Goal: Information Seeking & Learning: Learn about a topic

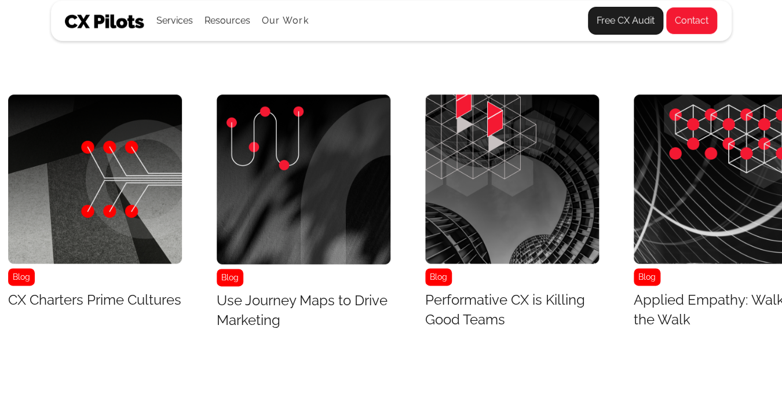
scroll to position [4531, 4028]
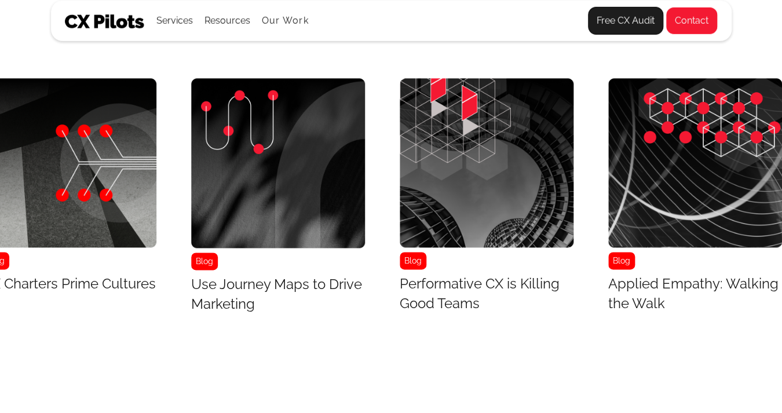
click at [642, 188] on img "23 / 43" at bounding box center [695, 162] width 174 height 169
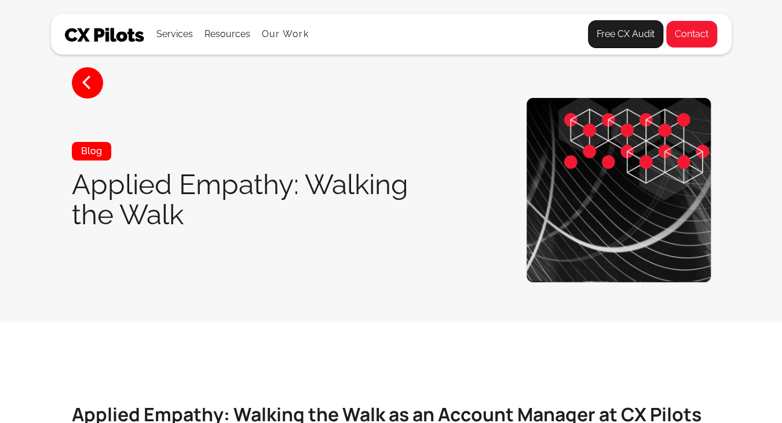
click at [642, 188] on img at bounding box center [619, 190] width 184 height 184
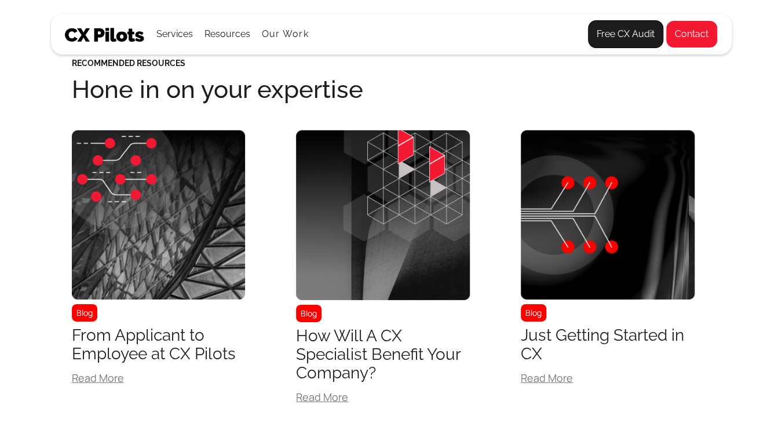
scroll to position [1459, 0]
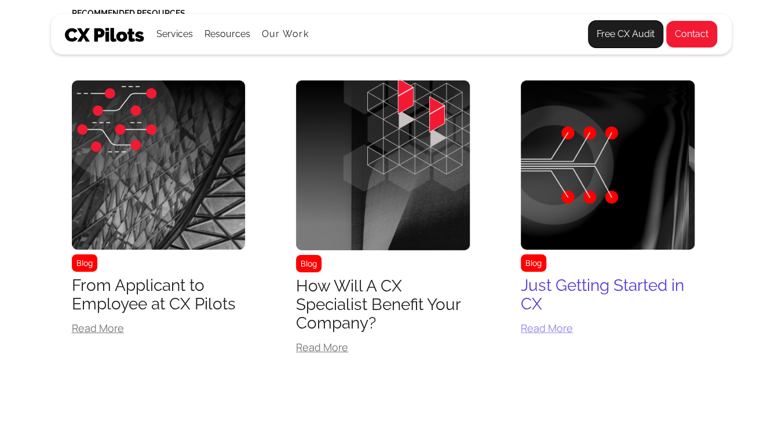
click at [652, 187] on img at bounding box center [608, 165] width 174 height 169
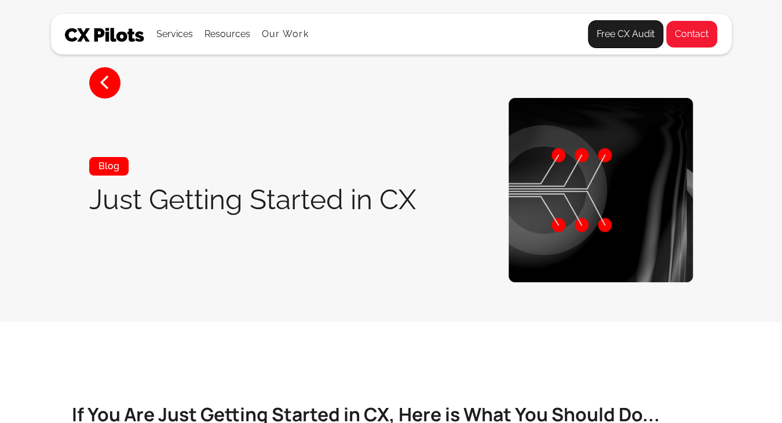
click at [652, 187] on img at bounding box center [601, 190] width 184 height 184
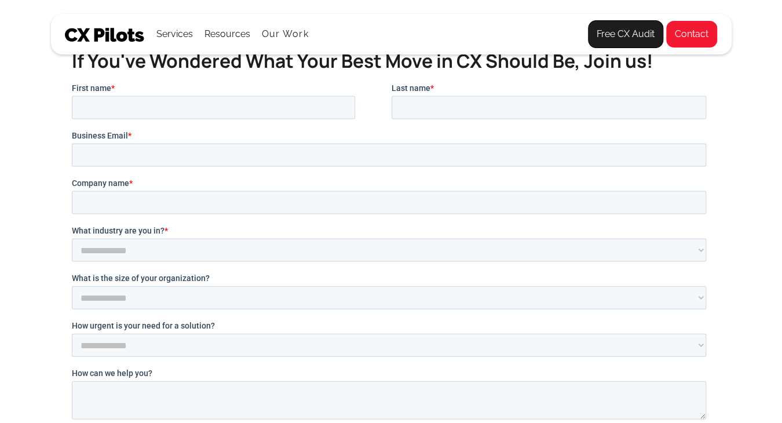
scroll to position [941, 0]
